Goal: Task Accomplishment & Management: Manage account settings

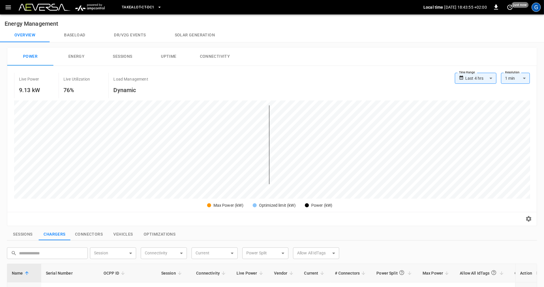
click at [536, 6] on div "G" at bounding box center [536, 7] width 9 height 9
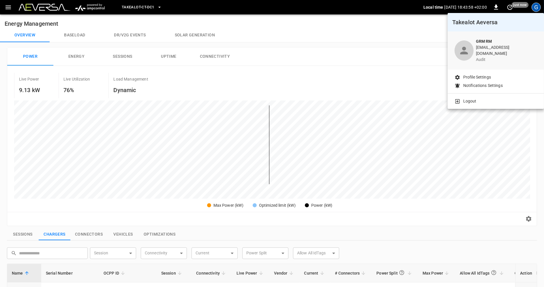
click at [469, 98] on p "Logout" at bounding box center [469, 101] width 13 height 6
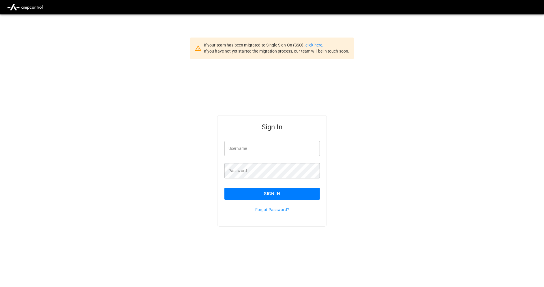
type input "**********"
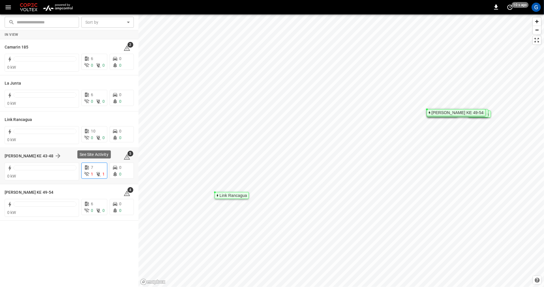
click at [101, 172] on icon at bounding box center [98, 174] width 6 height 6
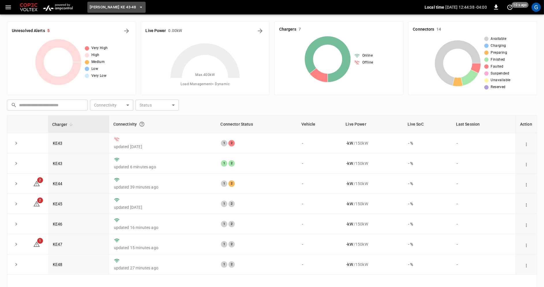
click at [138, 8] on icon "button" at bounding box center [141, 7] width 6 height 6
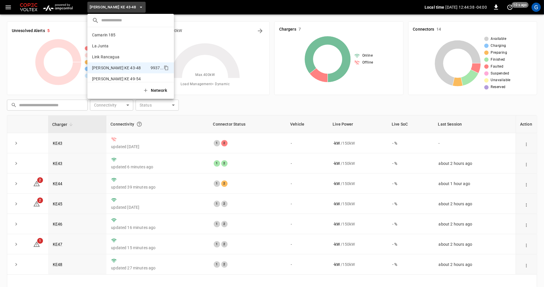
scroll to position [5, 0]
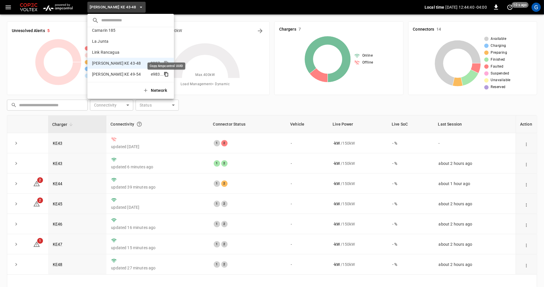
click at [167, 33] on icon "copy" at bounding box center [166, 30] width 5 height 5
click at [292, 8] on div at bounding box center [272, 143] width 544 height 287
